Goal: Task Accomplishment & Management: Complete application form

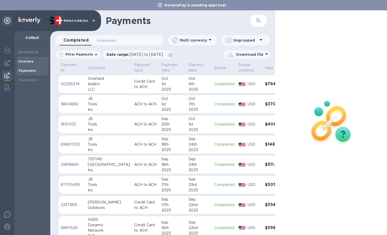
click at [33, 63] on div "Invoices" at bounding box center [32, 61] width 27 height 5
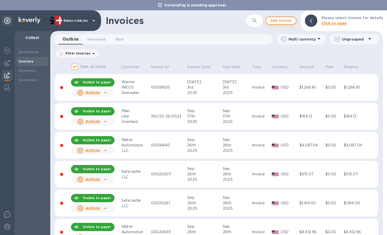
click at [277, 22] on span "Add invoice" at bounding box center [281, 21] width 22 height 6
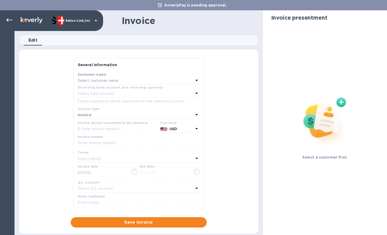
click at [118, 79] on p "Select customer name" at bounding box center [98, 80] width 41 height 5
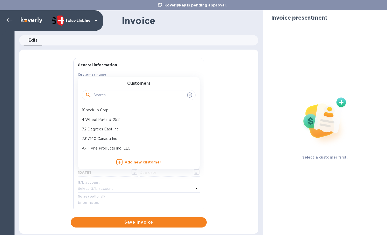
click at [118, 97] on input "text" at bounding box center [138, 96] width 91 height 8
paste input "JB Tools Inc"
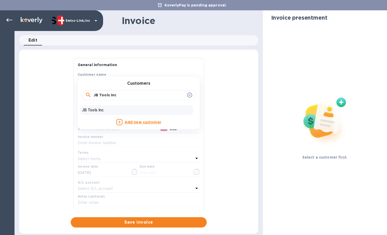
type input "JB Tools Inc"
click at [113, 109] on p "JB Tools Inc" at bounding box center [136, 110] width 109 height 5
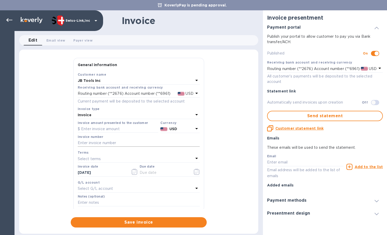
click at [130, 143] on input "text" at bounding box center [139, 143] width 122 height 8
paste input "INV0001738"
type input "INV0001738"
drag, startPoint x: 110, startPoint y: 131, endPoint x: 119, endPoint y: 135, distance: 10.0
click at [111, 131] on input "text" at bounding box center [118, 130] width 80 height 8
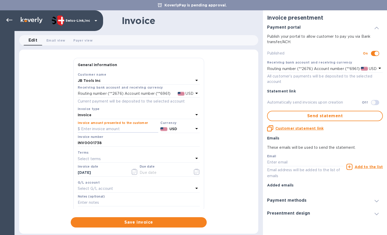
paste input "34.95"
type input "34.95"
drag, startPoint x: 107, startPoint y: 174, endPoint x: 102, endPoint y: 174, distance: 4.1
click at [72, 174] on div "General information Save Customer name JB Tools Inc Receiving bank account and …" at bounding box center [139, 133] width 136 height 151
click at [165, 174] on input "text" at bounding box center [163, 173] width 49 height 8
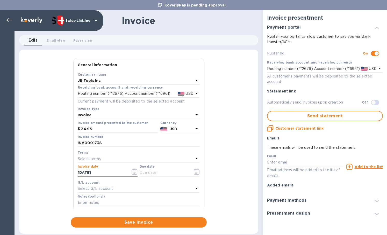
paste input "[DATE]"
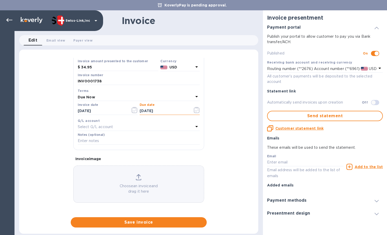
type input "[DATE]"
click at [101, 142] on input "text" at bounding box center [139, 141] width 122 height 8
paste input "BC-SWL-1315659"
type input "BC-SWL-1315659"
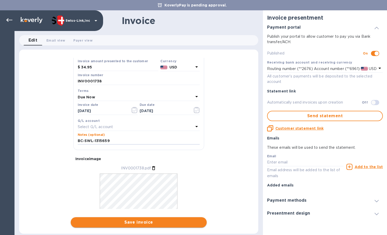
click at [129, 221] on span "Save invoice" at bounding box center [139, 223] width 128 height 6
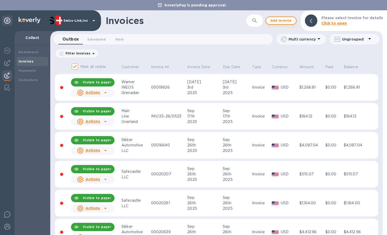
click at [288, 20] on span "Add invoice" at bounding box center [281, 21] width 22 height 6
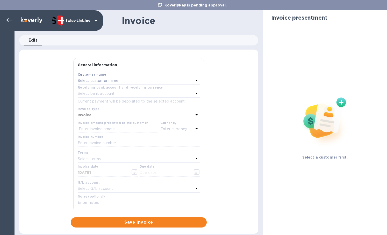
click at [109, 81] on p "Select customer name" at bounding box center [98, 80] width 41 height 5
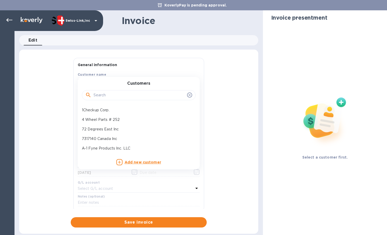
click at [109, 97] on input "text" at bounding box center [138, 96] width 91 height 8
paste input "JB Tools Inc"
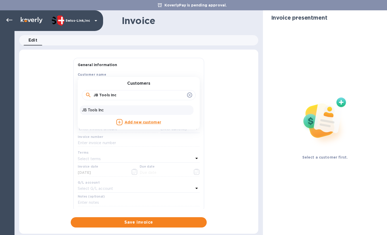
type input "JB Tools Inc"
click at [110, 110] on p "JB Tools Inc" at bounding box center [136, 110] width 109 height 5
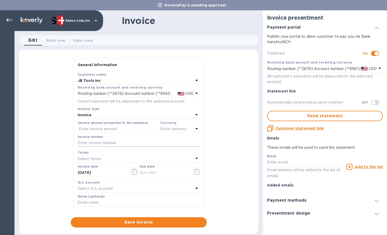
click at [125, 144] on input "text" at bounding box center [139, 143] width 122 height 8
paste input "INV0001739"
type input "INV0001739"
click at [118, 129] on input "text" at bounding box center [118, 130] width 80 height 8
paste input "34.95"
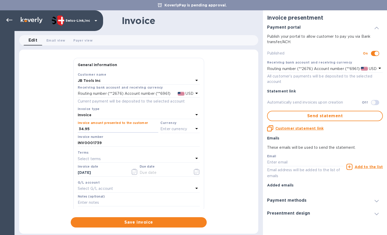
type input "34.95"
click at [178, 130] on p "Enter currency" at bounding box center [173, 129] width 27 height 5
drag, startPoint x: 170, startPoint y: 142, endPoint x: 107, endPoint y: 170, distance: 68.8
click at [170, 142] on p "US Dollar" at bounding box center [171, 142] width 40 height 5
drag, startPoint x: 108, startPoint y: 174, endPoint x: 57, endPoint y: 171, distance: 51.9
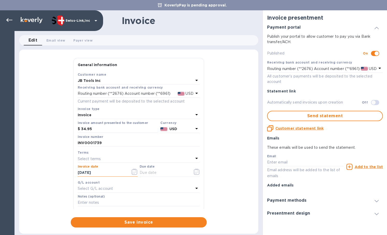
click at [57, 171] on div "General information Save Customer name JB Tools Inc Receiving bank account and …" at bounding box center [138, 143] width 239 height 170
click at [148, 172] on input "text" at bounding box center [163, 173] width 49 height 8
paste input "[DATE]"
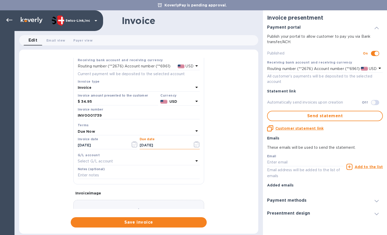
scroll to position [52, 0]
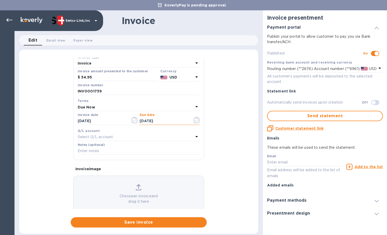
type input "[DATE]"
click at [106, 149] on input "text" at bounding box center [139, 152] width 122 height 8
paste input "BC-SWL-1315011"
type input "BC-SWL-1315011"
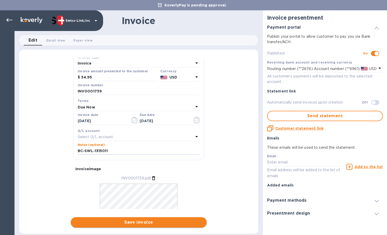
click at [160, 224] on span "Save invoice" at bounding box center [139, 223] width 128 height 6
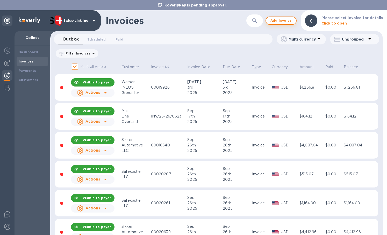
click at [285, 22] on span "Add invoice" at bounding box center [281, 21] width 22 height 6
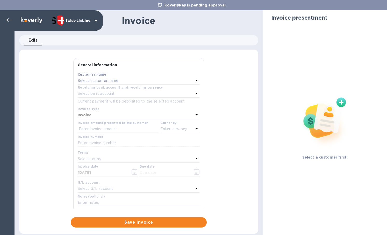
click at [115, 84] on p "Select customer name" at bounding box center [98, 80] width 41 height 5
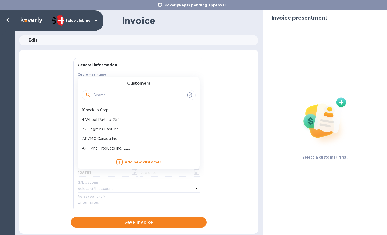
click at [118, 97] on input "text" at bounding box center [138, 96] width 91 height 8
paste input "JB Tools Inc"
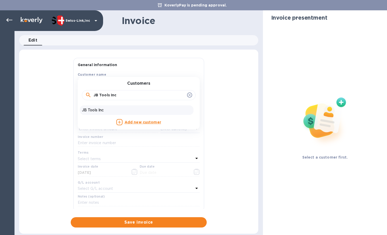
type input "JB Tools Inc"
click at [119, 109] on p "JB Tools Inc" at bounding box center [136, 110] width 109 height 5
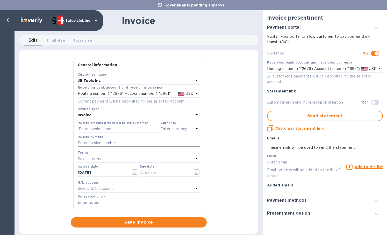
drag, startPoint x: 118, startPoint y: 144, endPoint x: 148, endPoint y: 143, distance: 30.0
click at [118, 144] on input "text" at bounding box center [139, 143] width 122 height 8
paste input "INV0001740"
type input "INV0001740"
click at [104, 130] on input "text" at bounding box center [118, 130] width 80 height 8
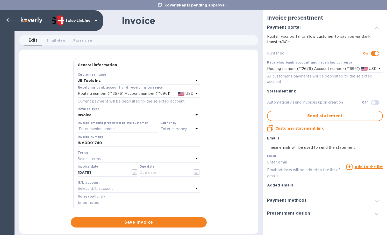
paste input "119.00"
type input "119.00"
click at [176, 130] on p "Enter currency" at bounding box center [173, 129] width 27 height 5
click at [156, 143] on p "US Dollar" at bounding box center [171, 142] width 40 height 5
drag, startPoint x: 120, startPoint y: 173, endPoint x: 55, endPoint y: 173, distance: 65.2
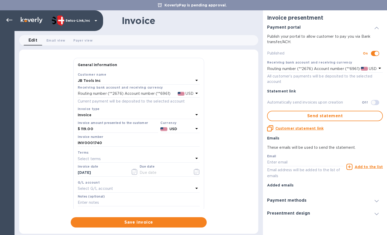
click at [56, 173] on div "General information Save Customer name JB Tools Inc Receiving bank account and …" at bounding box center [138, 143] width 239 height 170
click at [150, 178] on div "Due date" at bounding box center [169, 171] width 62 height 15
click at [152, 172] on input "text" at bounding box center [163, 173] width 49 height 8
paste input "[DATE]"
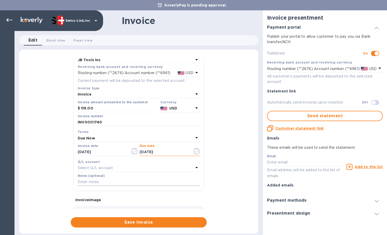
scroll to position [52, 0]
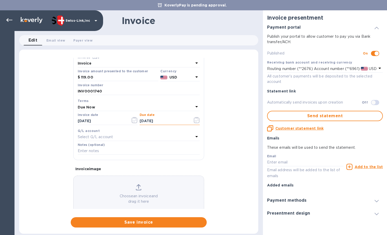
type input "[DATE]"
click at [113, 146] on div "Notes (optional)" at bounding box center [139, 149] width 122 height 12
click at [112, 152] on input "text" at bounding box center [139, 152] width 122 height 8
paste input "BC-SWL-1315361"
type input "BC-SWL-1315361"
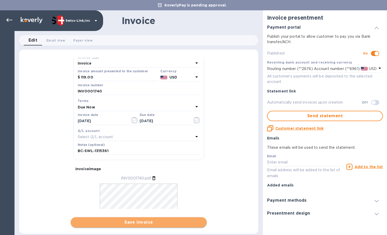
click at [147, 222] on span "Save invoice" at bounding box center [139, 223] width 128 height 6
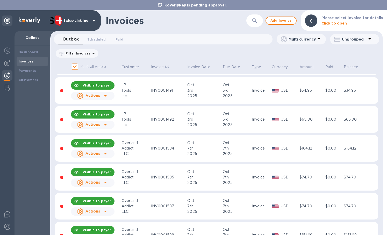
scroll to position [311, 0]
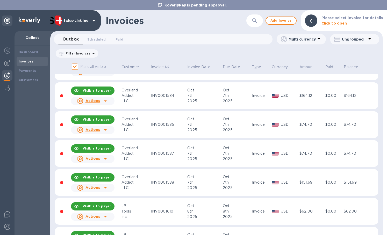
click at [109, 218] on div at bounding box center [105, 217] width 8 height 8
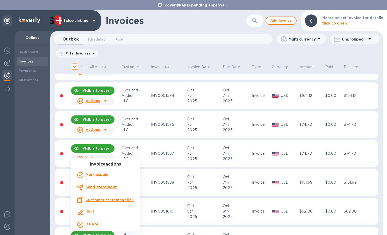
click at [121, 204] on div "Customer statement link" at bounding box center [105, 200] width 58 height 8
